Goal: Task Accomplishment & Management: Manage account settings

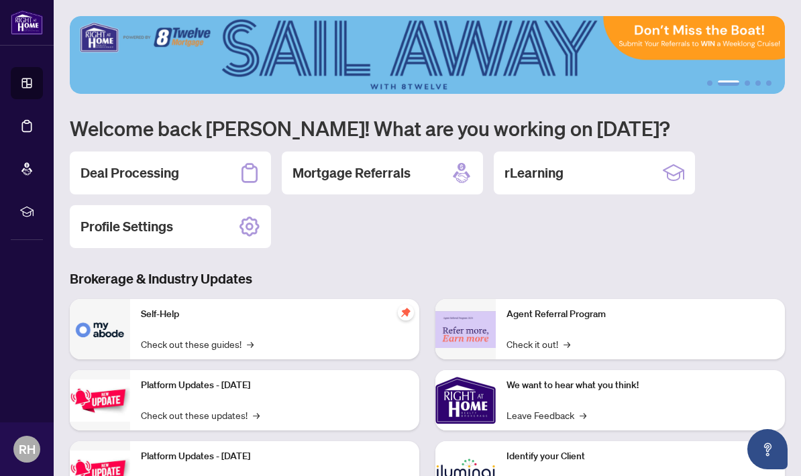
click at [143, 164] on h2 "Deal Processing" at bounding box center [129, 173] width 99 height 19
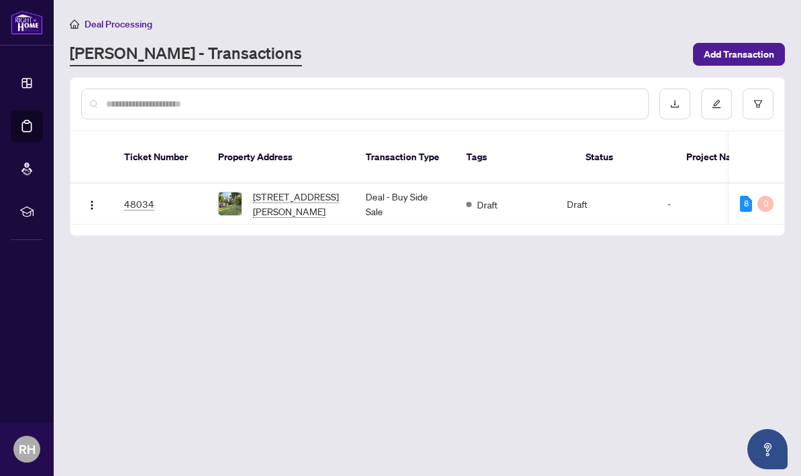
click at [745, 196] on div "8" at bounding box center [746, 204] width 12 height 16
click at [759, 160] on div "Documents to be validated: 8" at bounding box center [743, 161] width 115 height 21
click at [663, 272] on main "Deal Processing [PERSON_NAME] - Transactions Add Transaction Ticket Number Prop…" at bounding box center [427, 238] width 747 height 476
click at [145, 193] on td "48034" at bounding box center [160, 204] width 94 height 41
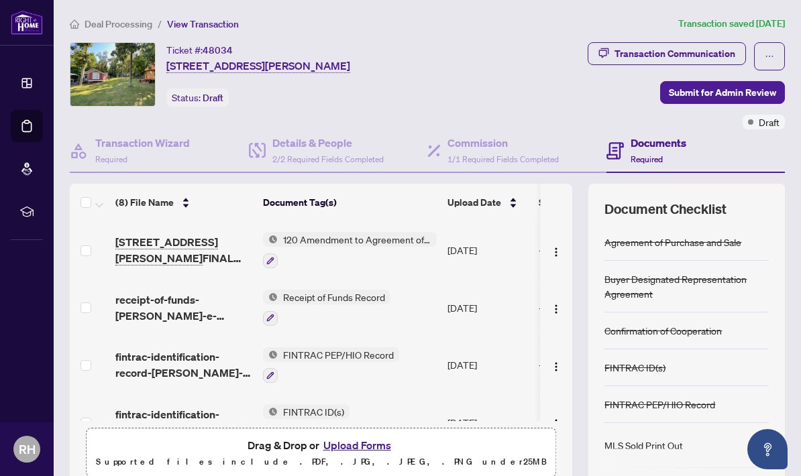
click at [739, 95] on span "Submit for Admin Review" at bounding box center [722, 92] width 107 height 21
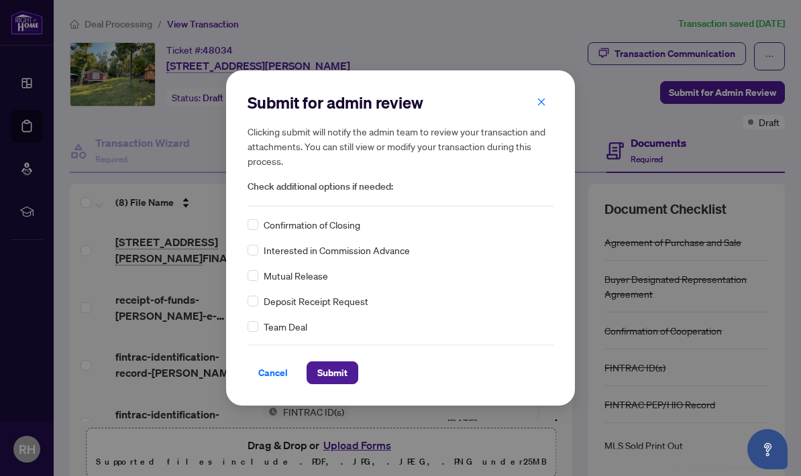
scroll to position [50, 0]
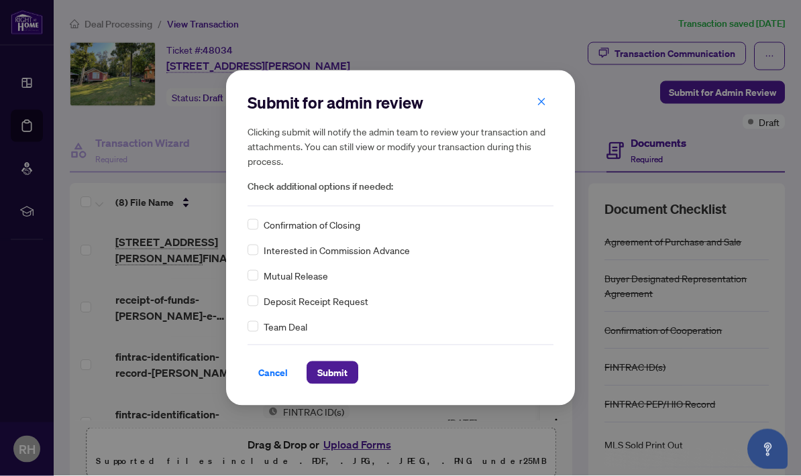
click at [336, 375] on span "Submit" at bounding box center [332, 372] width 30 height 21
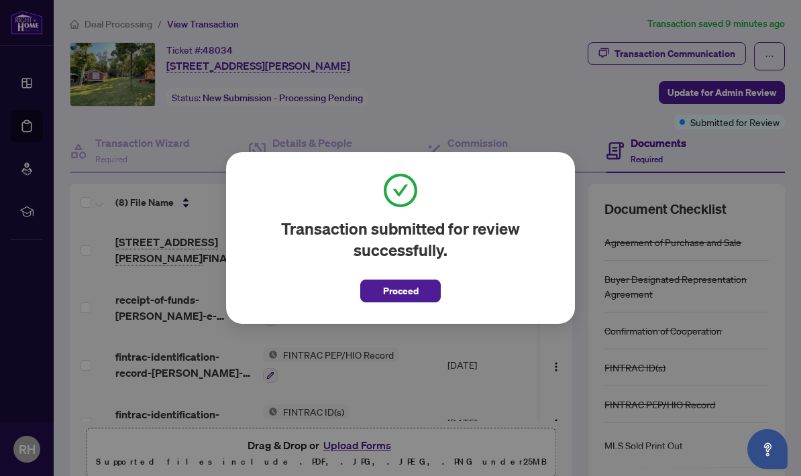
click at [407, 319] on div "Transaction submitted for review successfully. Proceed Cancel OK" at bounding box center [400, 238] width 349 height 172
click at [414, 291] on span "Proceed" at bounding box center [401, 290] width 36 height 21
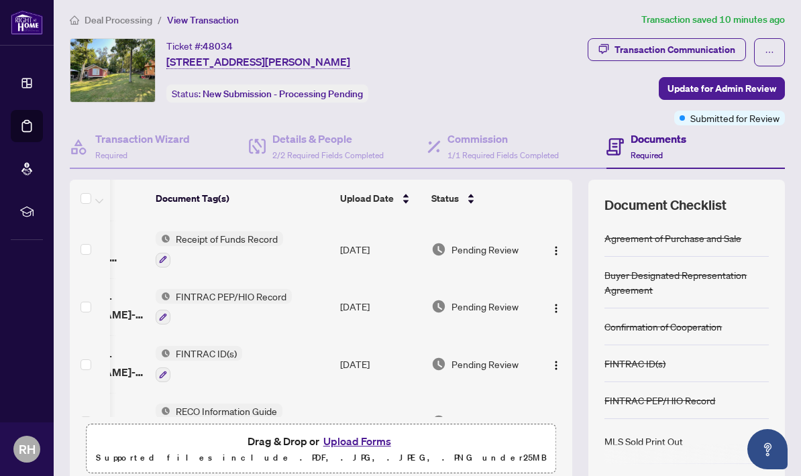
scroll to position [0, 0]
click at [559, 303] on img "button" at bounding box center [556, 308] width 11 height 11
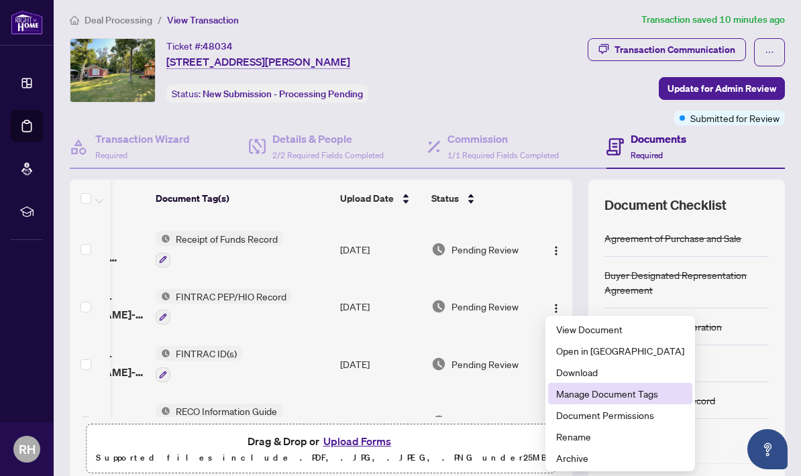
click at [614, 396] on span "Manage Document Tags" at bounding box center [620, 393] width 128 height 15
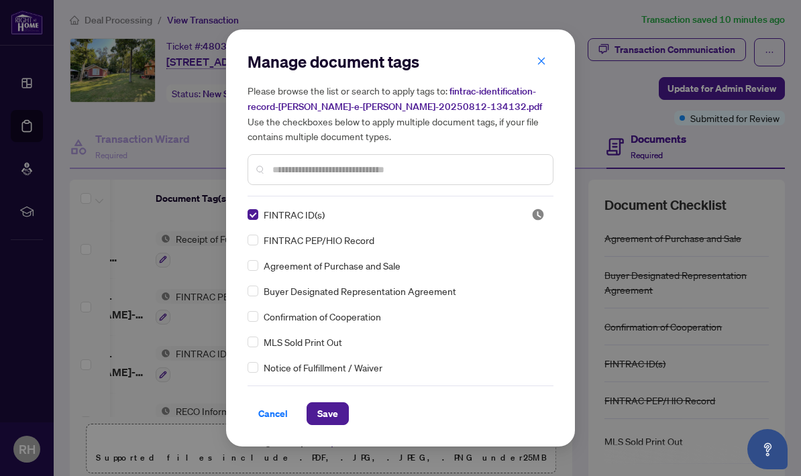
click at [337, 414] on span "Save" at bounding box center [327, 413] width 21 height 21
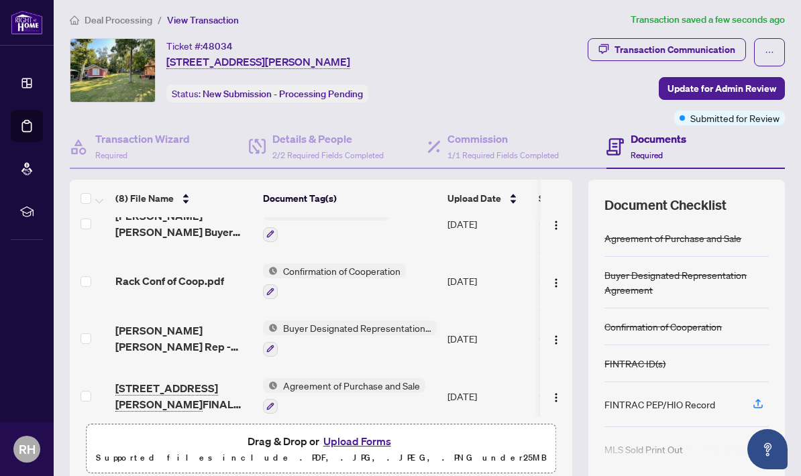
scroll to position [252, 0]
click at [656, 142] on h4 "Documents" at bounding box center [659, 139] width 56 height 16
click at [732, 80] on span "Update for Admin Review" at bounding box center [721, 88] width 109 height 21
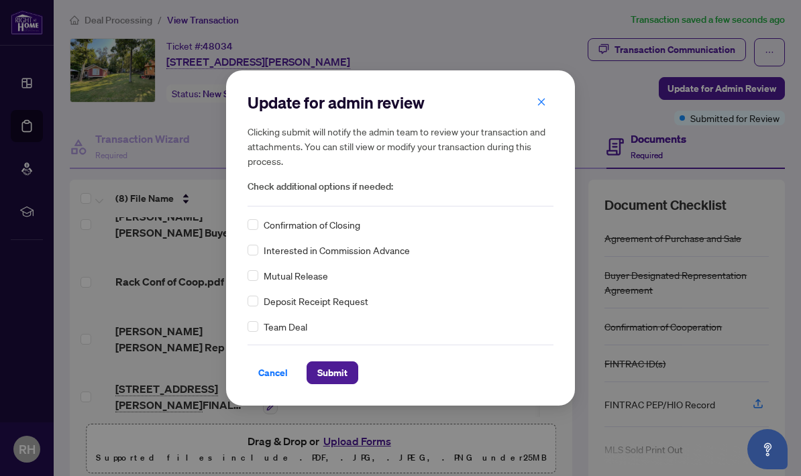
click at [341, 377] on span "Submit" at bounding box center [332, 372] width 30 height 21
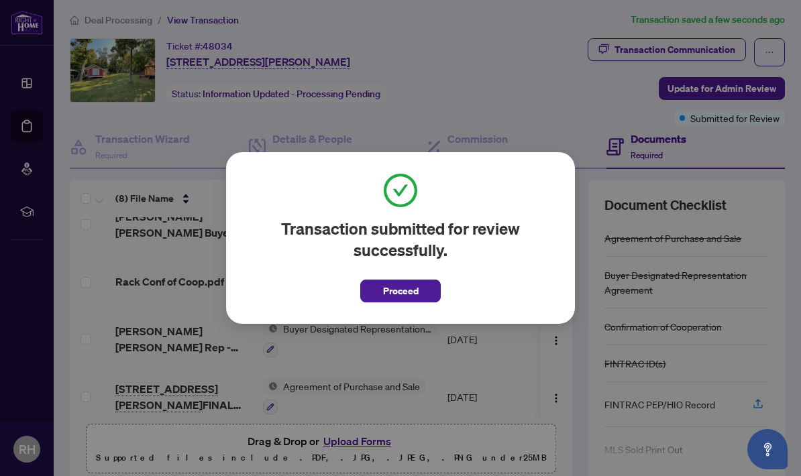
click at [414, 293] on span "Proceed" at bounding box center [401, 290] width 36 height 21
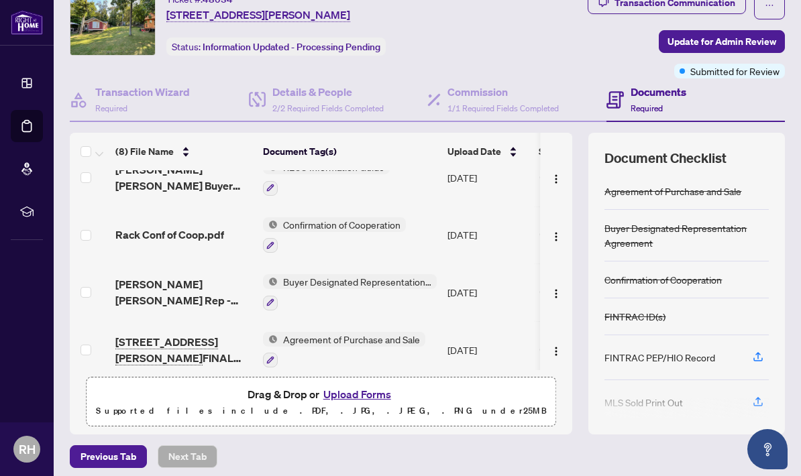
scroll to position [0, 0]
